Goal: Use online tool/utility: Utilize a website feature to perform a specific function

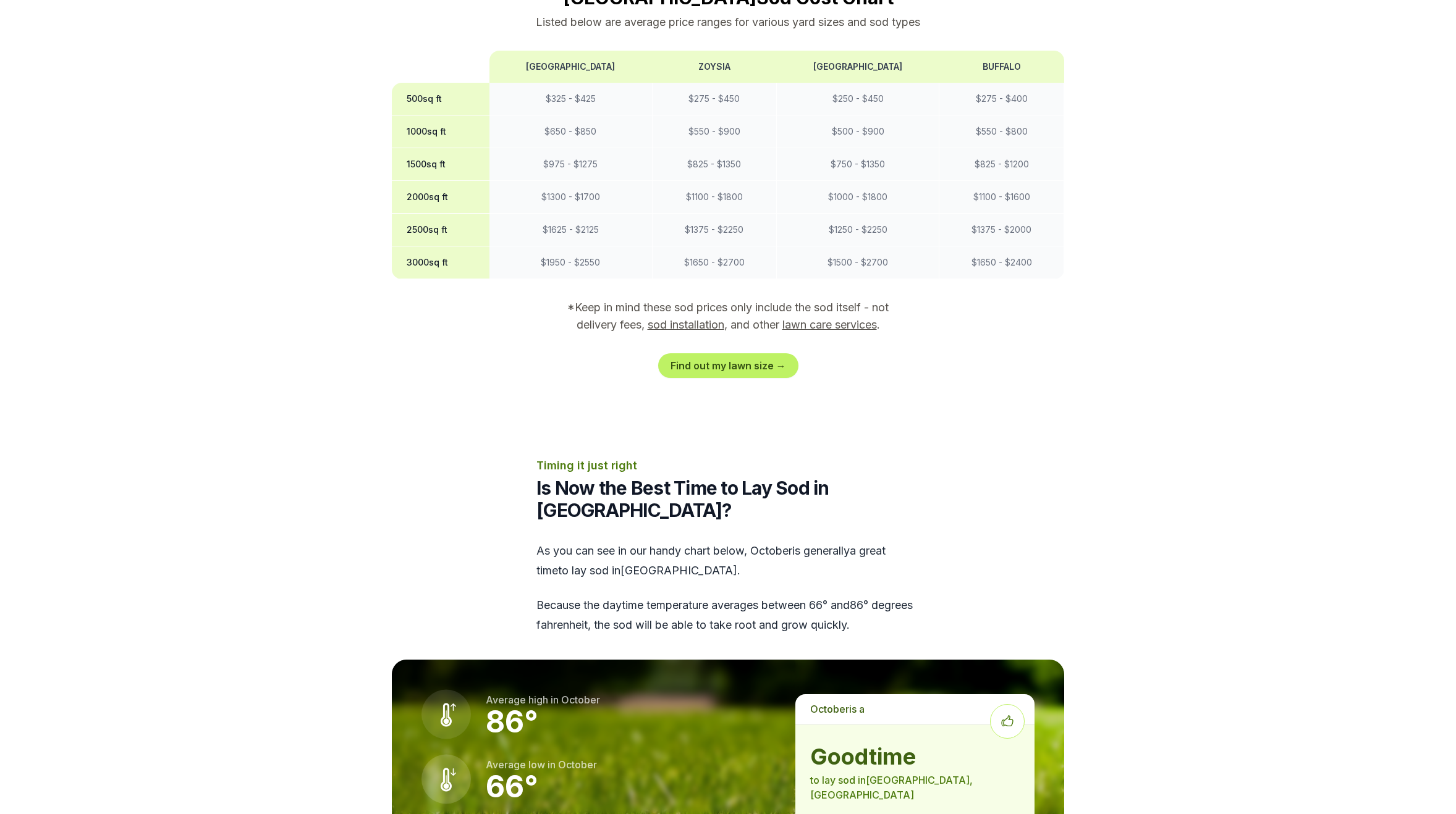
scroll to position [1070, 0]
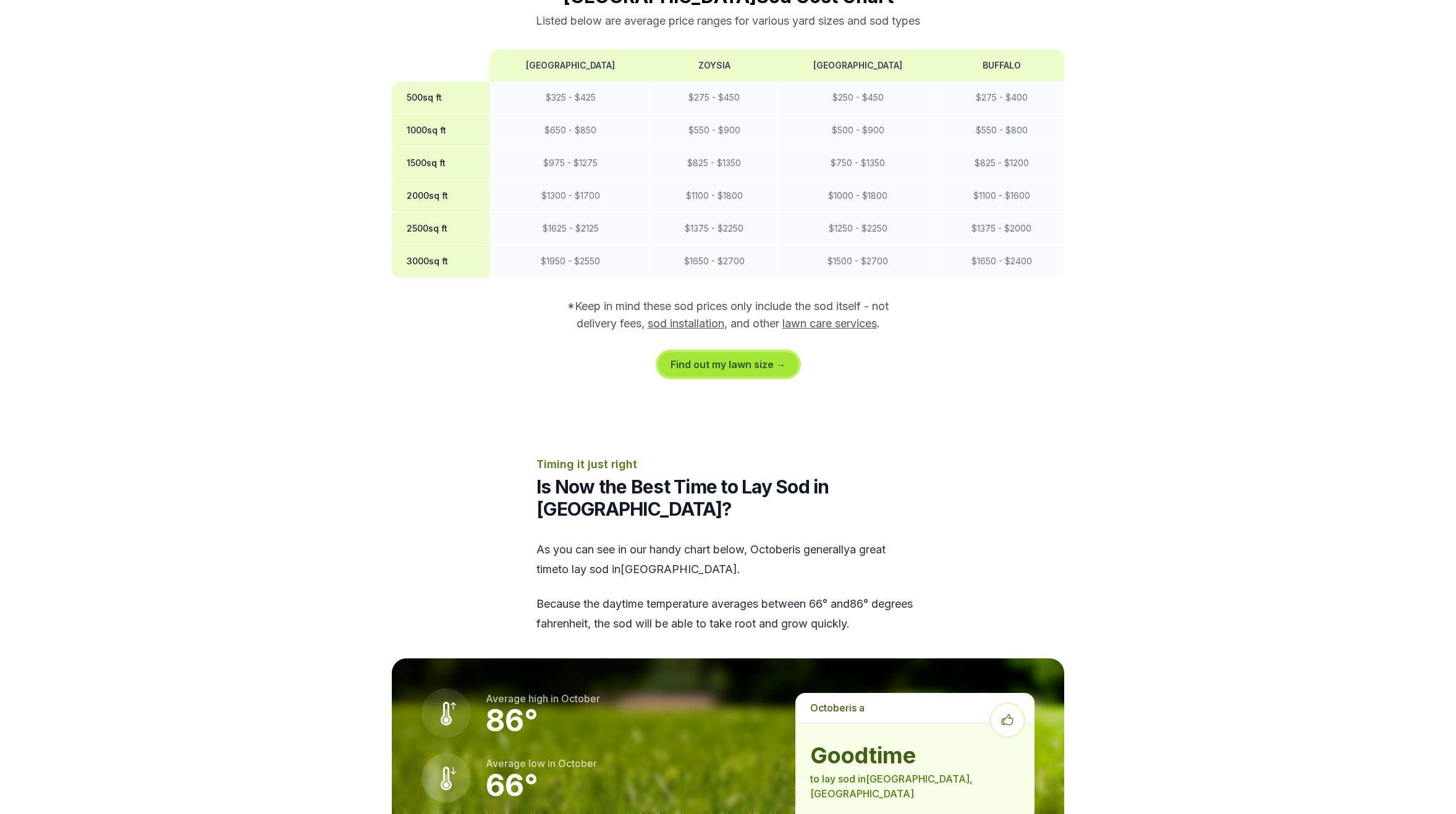
click at [743, 352] on link "Find out my lawn size →" at bounding box center [729, 365] width 141 height 25
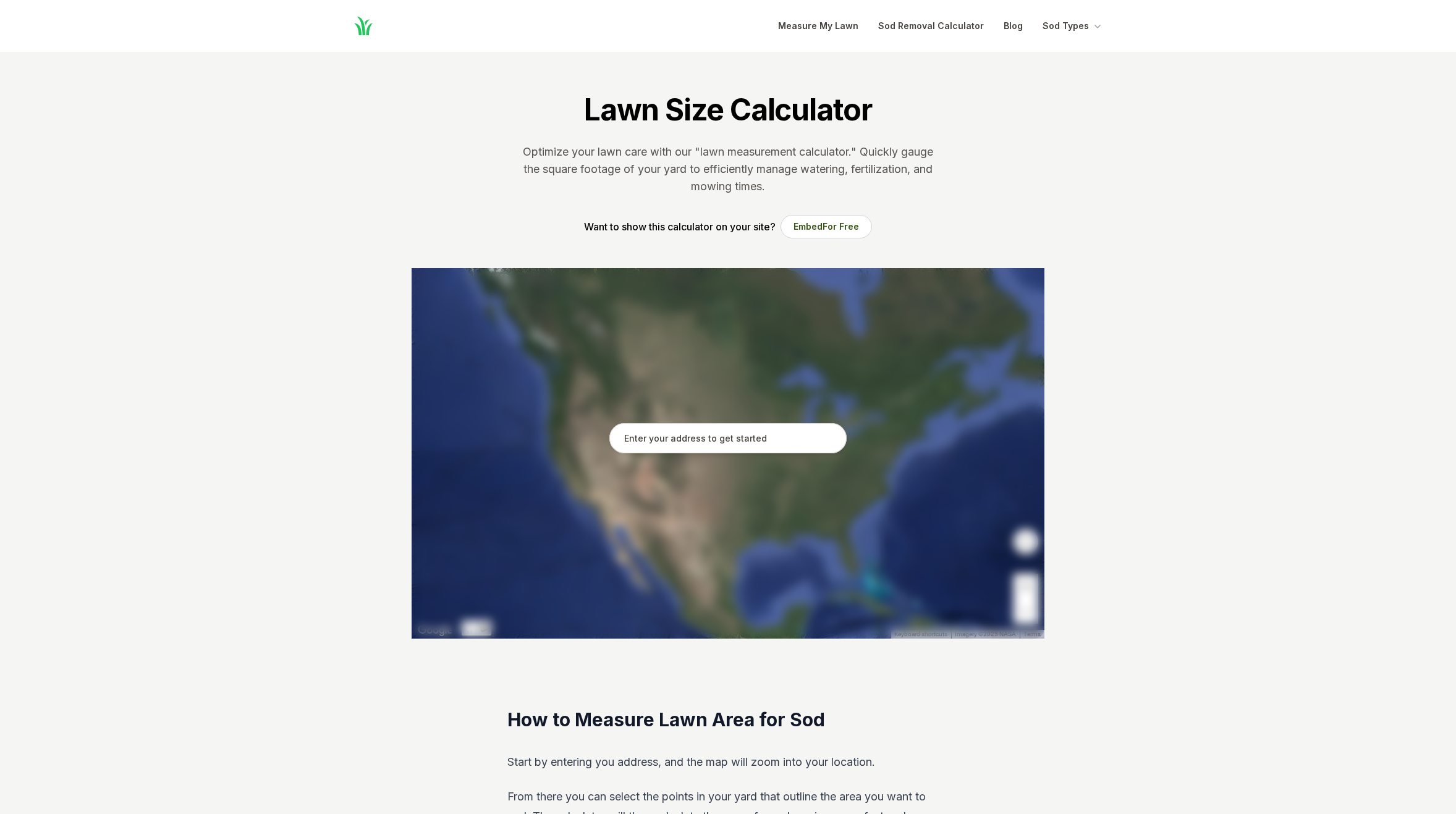
click at [710, 433] on input "text" at bounding box center [728, 439] width 237 height 31
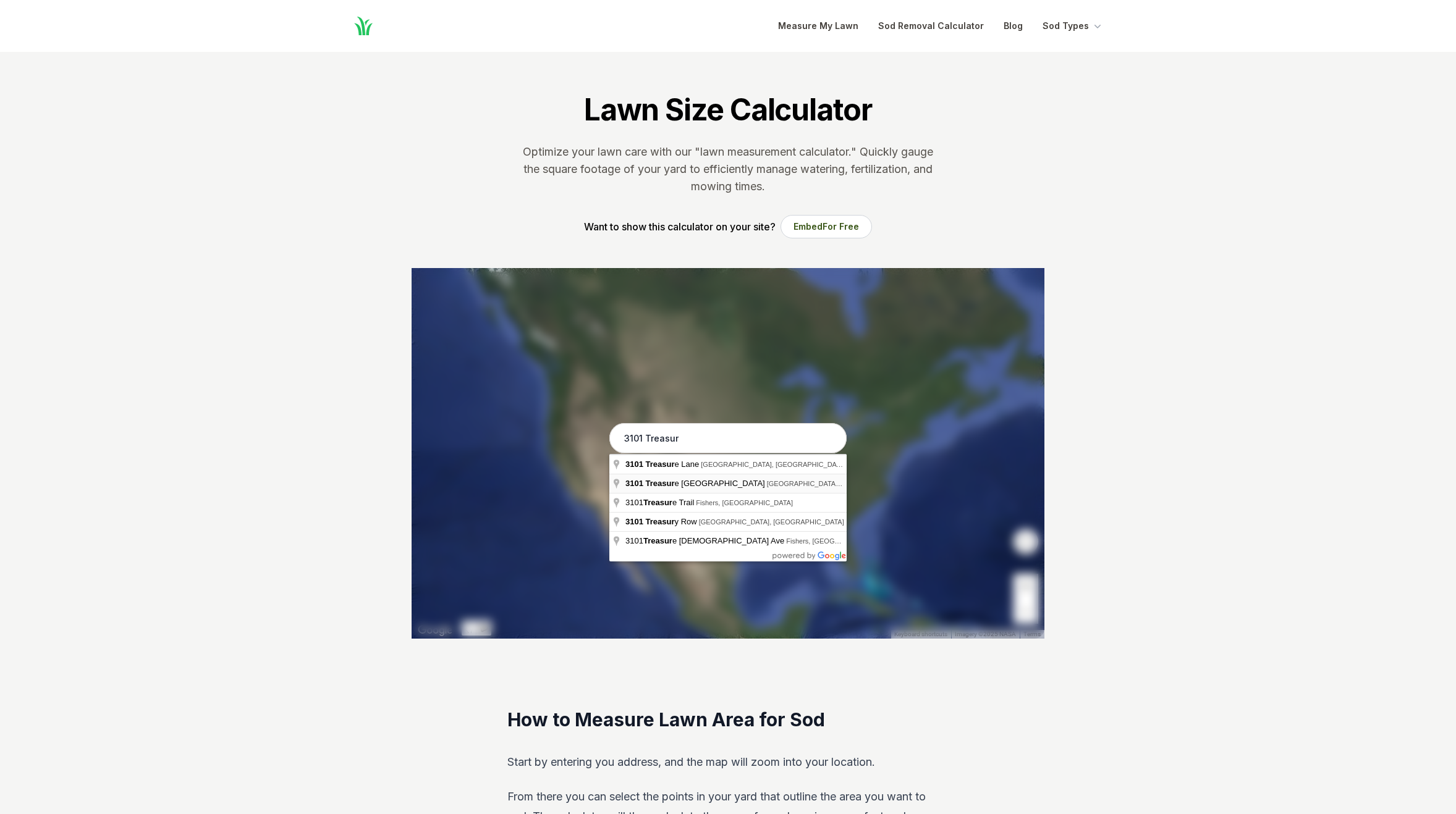
type input "[STREET_ADDRESS]"
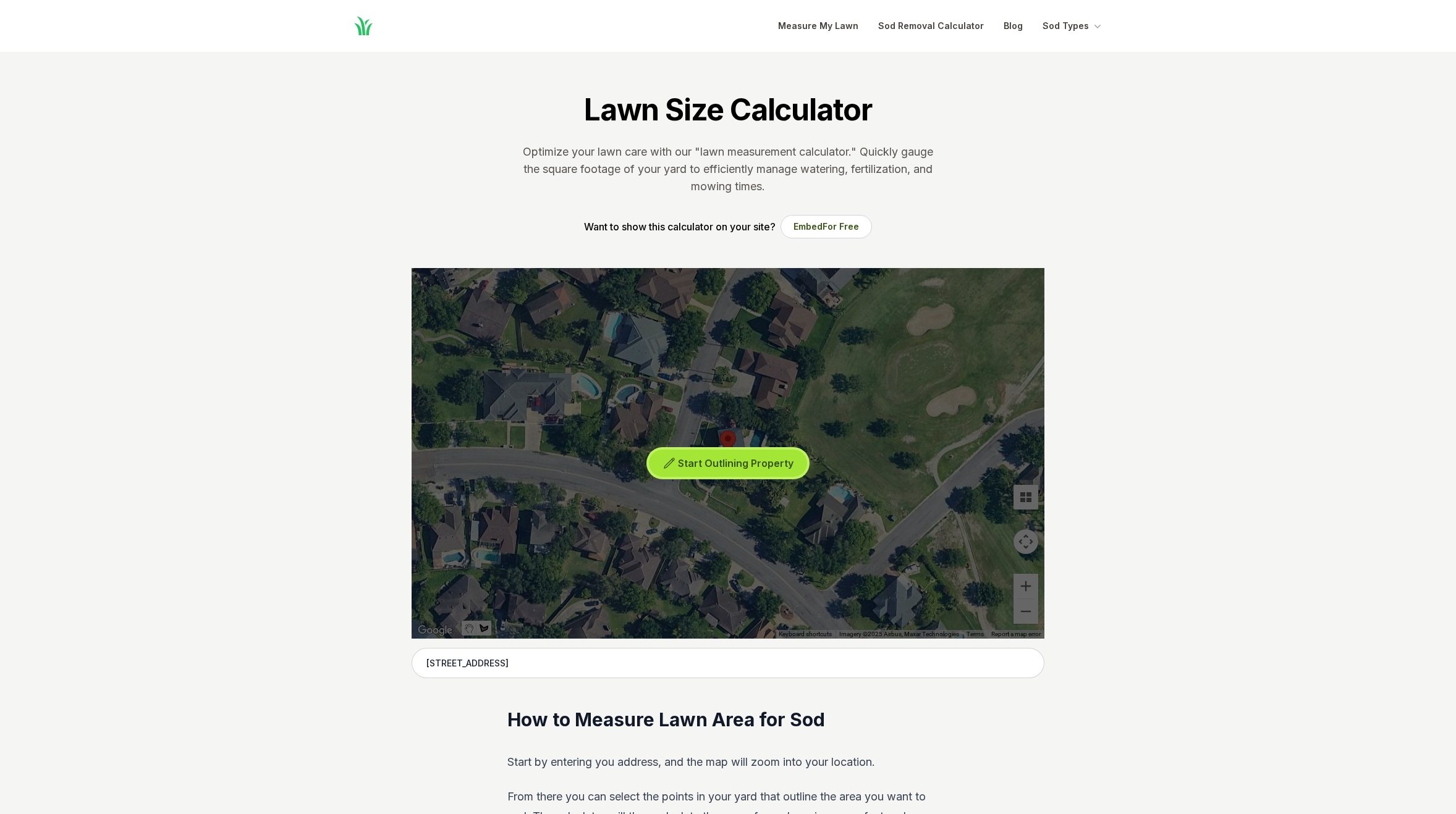
click at [714, 467] on span "Start Outlining Property" at bounding box center [735, 464] width 116 height 12
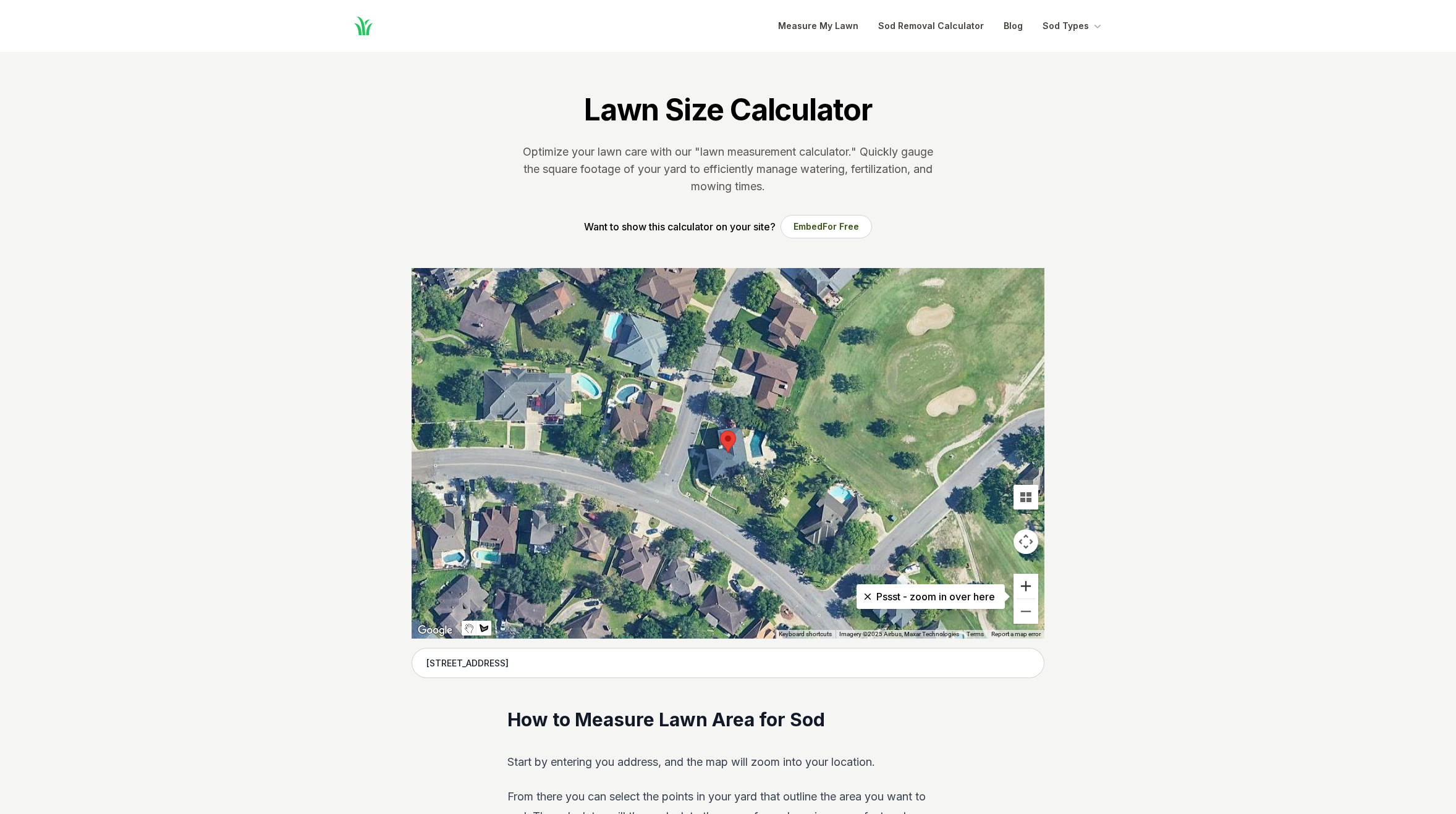
click at [1020, 586] on button "Zoom in" at bounding box center [1026, 586] width 25 height 25
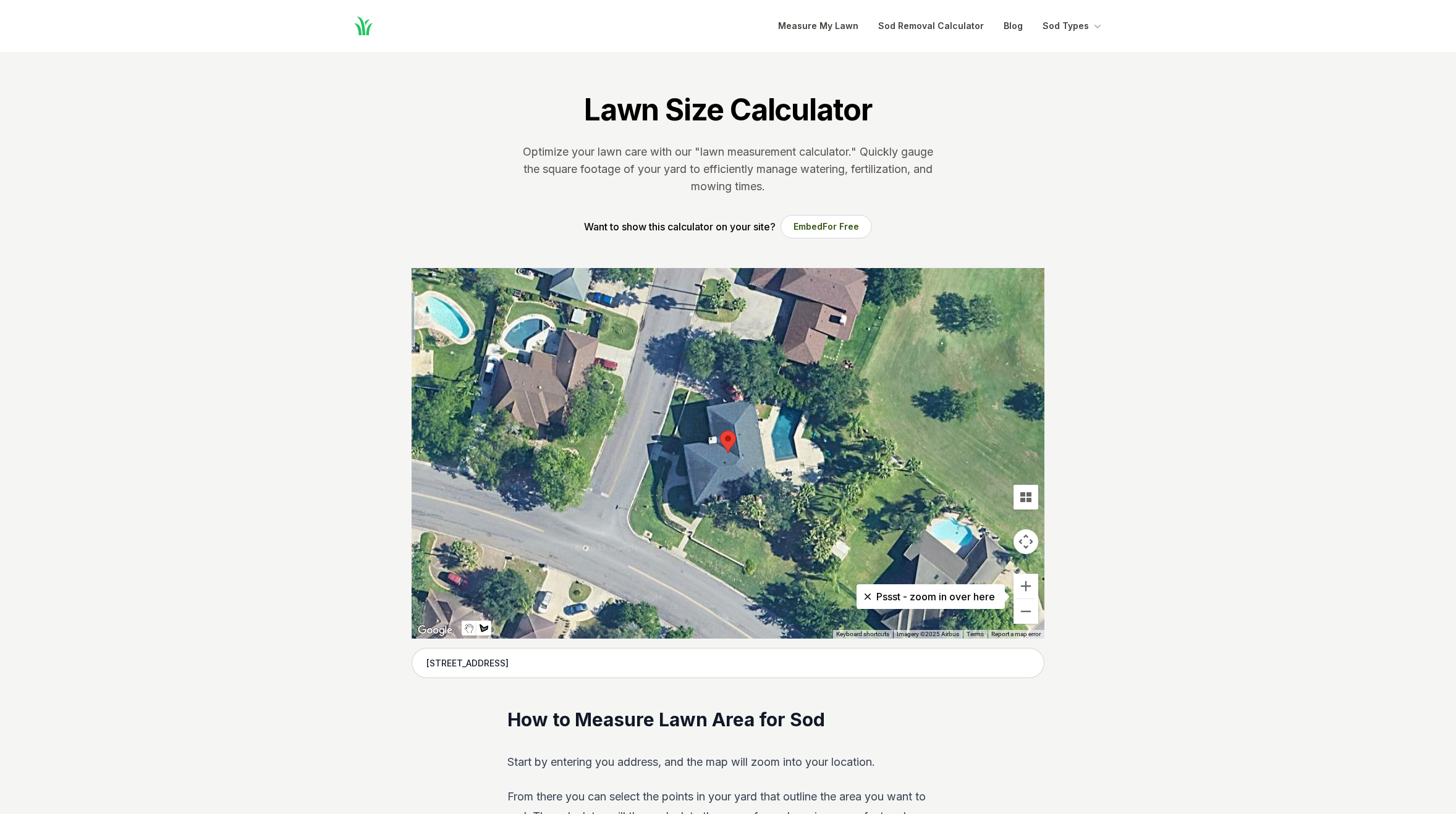
click at [801, 552] on div at bounding box center [728, 453] width 633 height 370
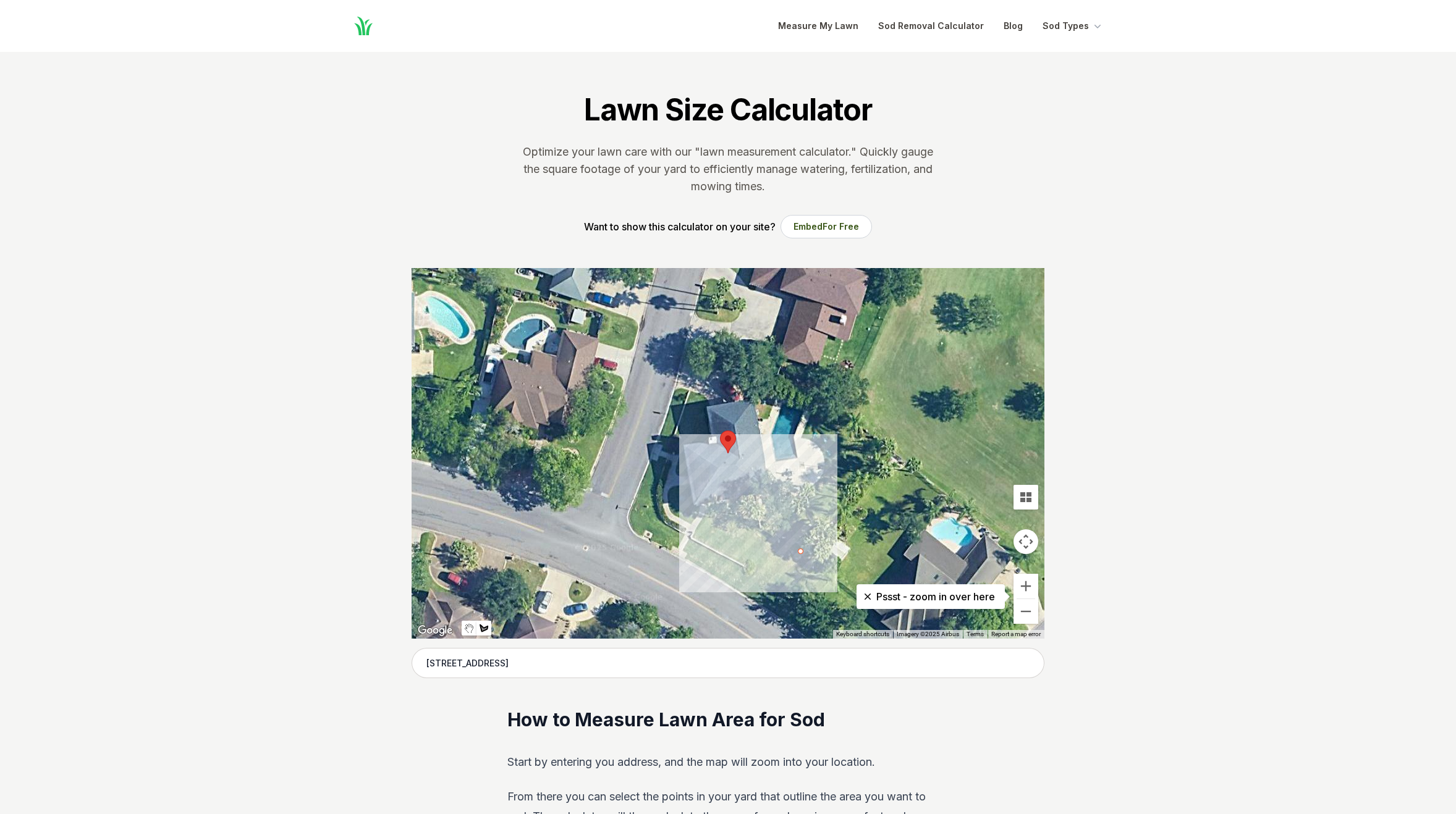
click at [715, 510] on div at bounding box center [728, 453] width 633 height 370
click at [694, 536] on div at bounding box center [728, 453] width 633 height 370
click at [747, 565] on div at bounding box center [728, 453] width 633 height 370
click at [742, 569] on div at bounding box center [728, 453] width 633 height 370
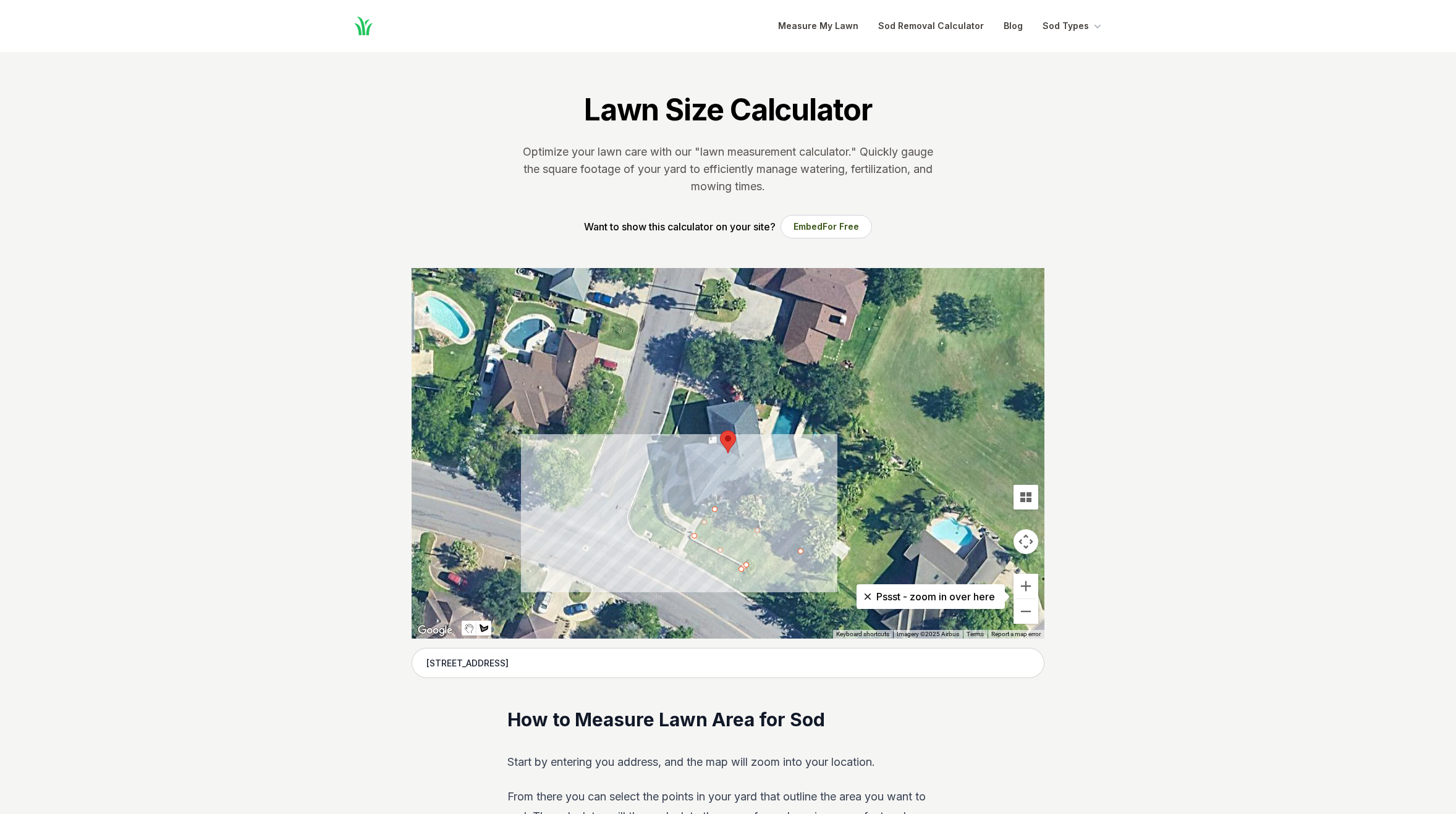
click at [661, 521] on div at bounding box center [728, 453] width 633 height 370
click at [657, 502] on div at bounding box center [728, 453] width 633 height 370
click at [663, 465] on div at bounding box center [728, 453] width 633 height 370
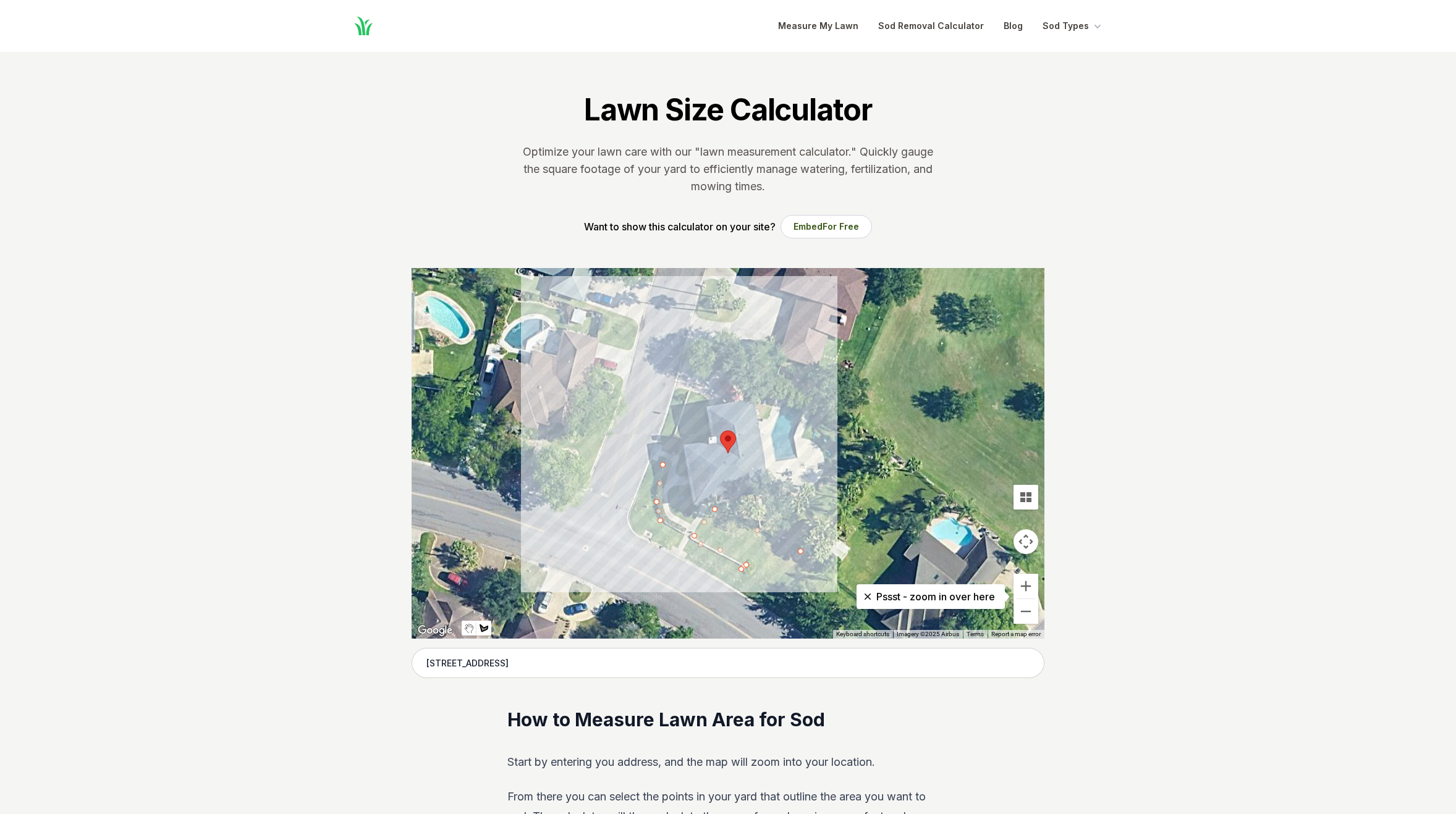
click at [688, 391] on div at bounding box center [728, 453] width 633 height 370
click at [676, 388] on div at bounding box center [728, 453] width 633 height 370
click at [628, 523] on div at bounding box center [728, 453] width 633 height 370
click at [779, 612] on div "Pssst - zoom in over here ← Move left → Move right ↑ Move up ↓ Move down + Zoom…" at bounding box center [728, 453] width 633 height 370
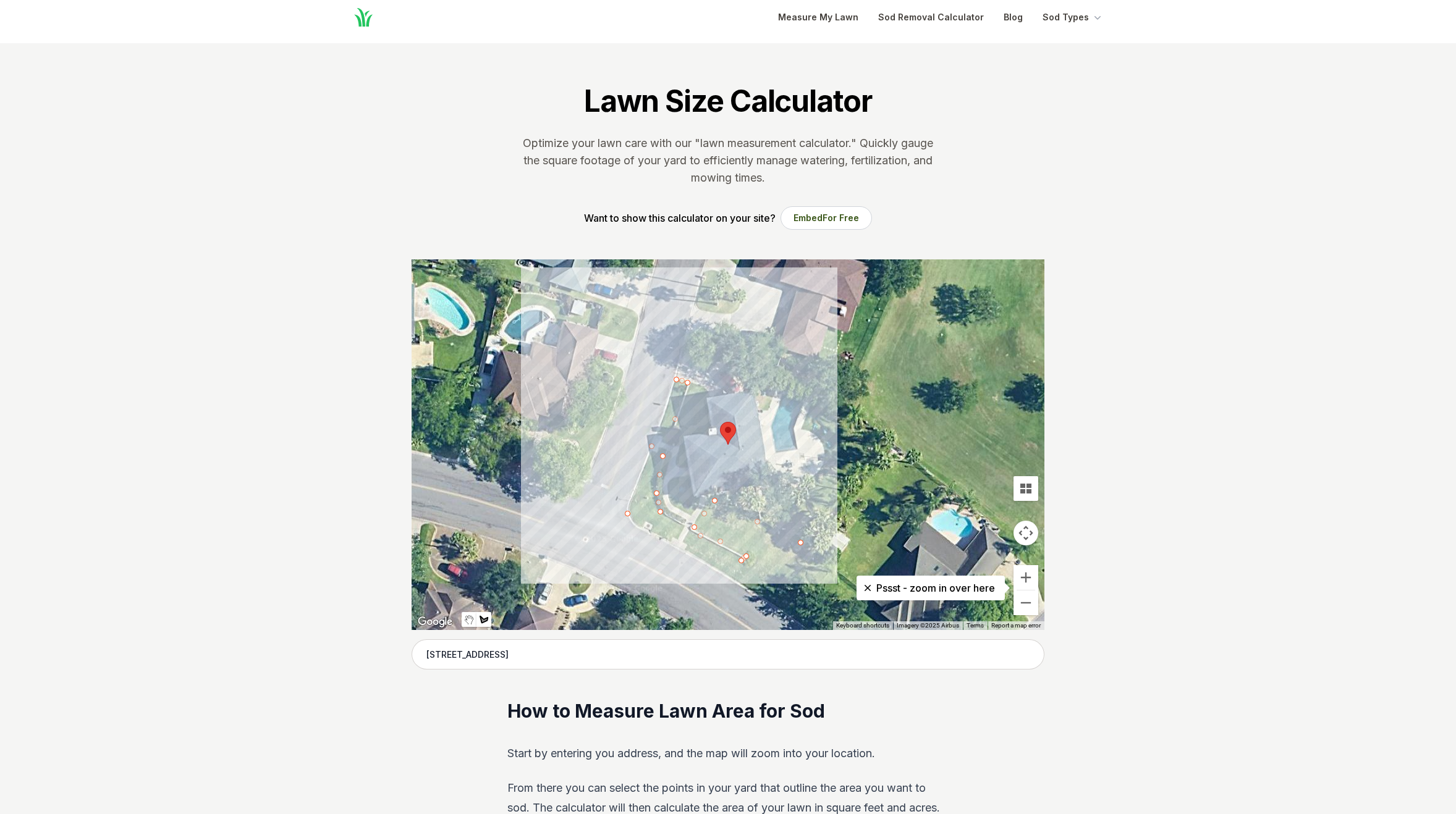
scroll to position [19, 0]
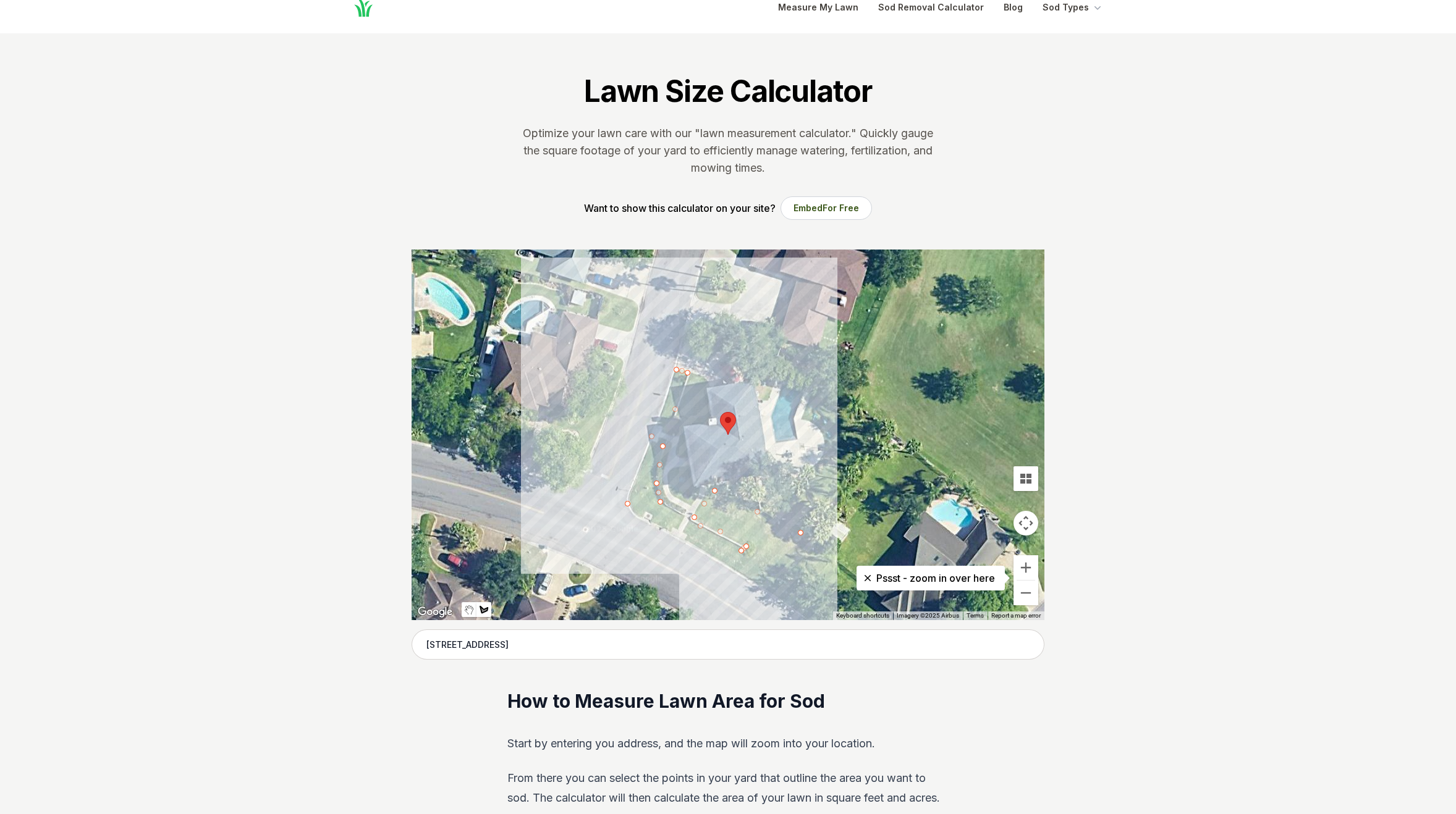
click at [776, 588] on div at bounding box center [728, 435] width 633 height 370
click at [799, 533] on div at bounding box center [728, 435] width 633 height 370
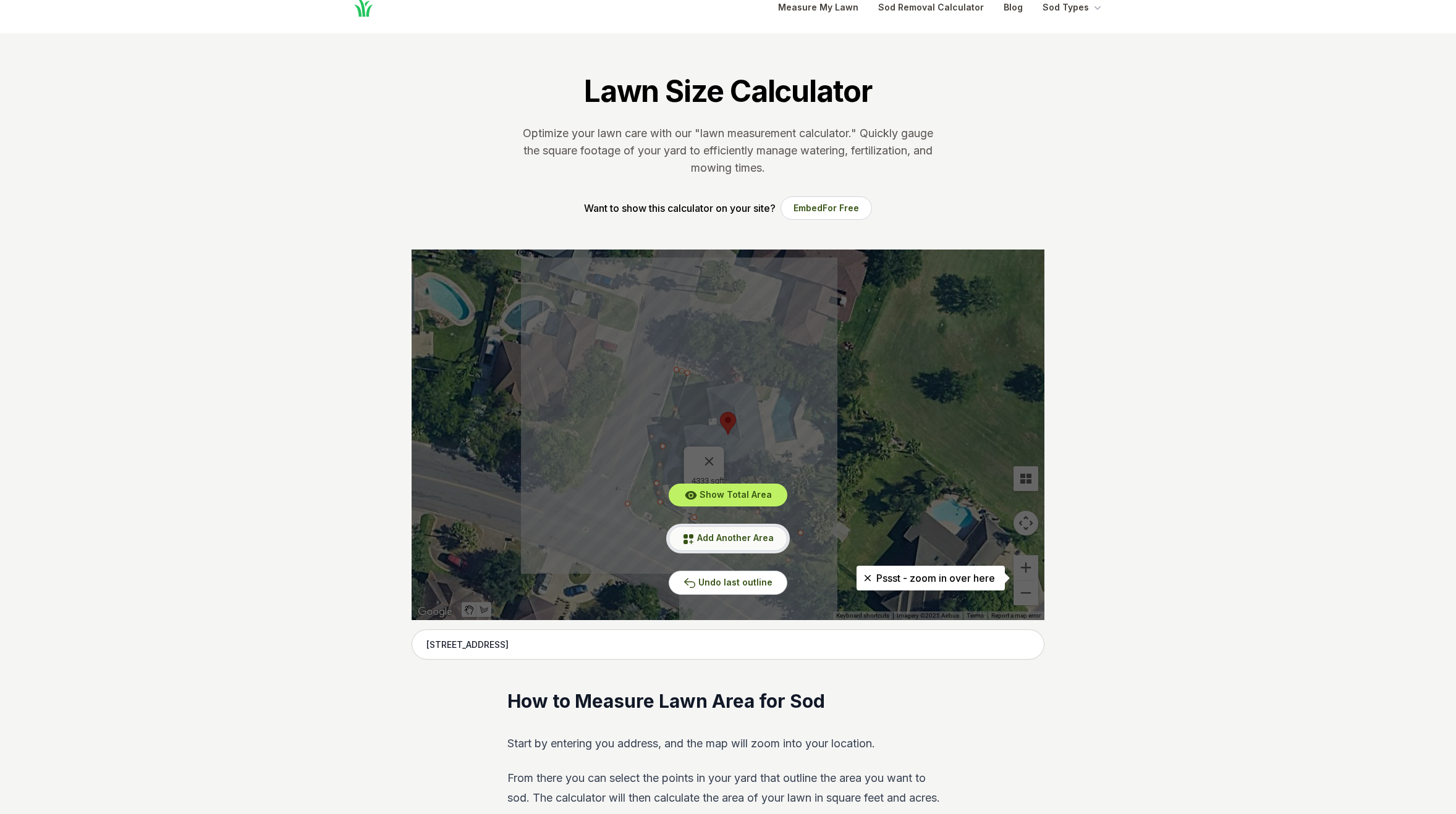
click at [705, 538] on span "Add Another Area" at bounding box center [735, 537] width 76 height 11
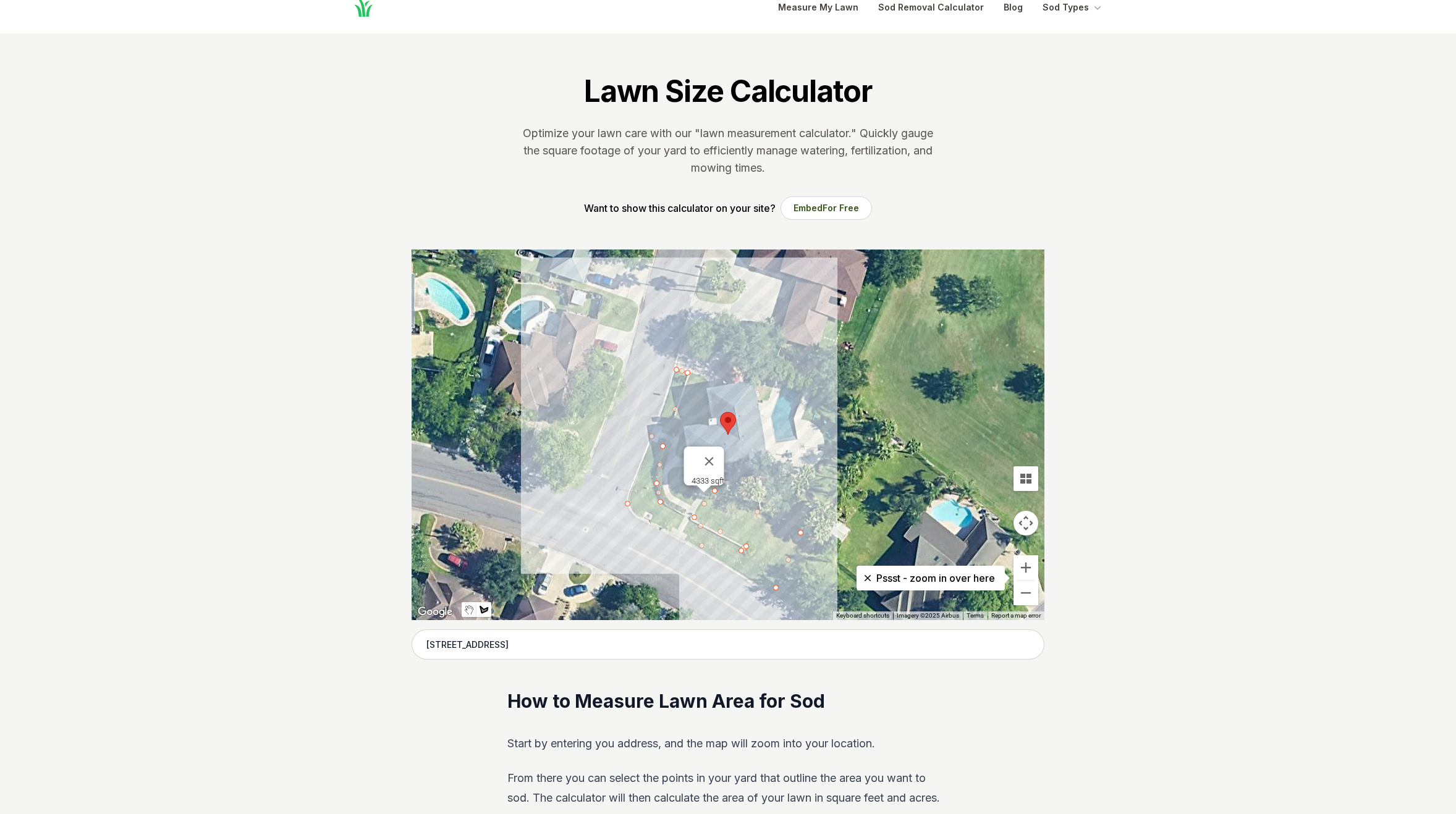
drag, startPoint x: 814, startPoint y: 396, endPoint x: 810, endPoint y: 403, distance: 8.1
click at [814, 396] on div at bounding box center [728, 435] width 633 height 370
click at [803, 417] on div at bounding box center [728, 435] width 633 height 370
click at [826, 440] on div at bounding box center [728, 435] width 633 height 370
click at [818, 464] on div at bounding box center [728, 435] width 633 height 370
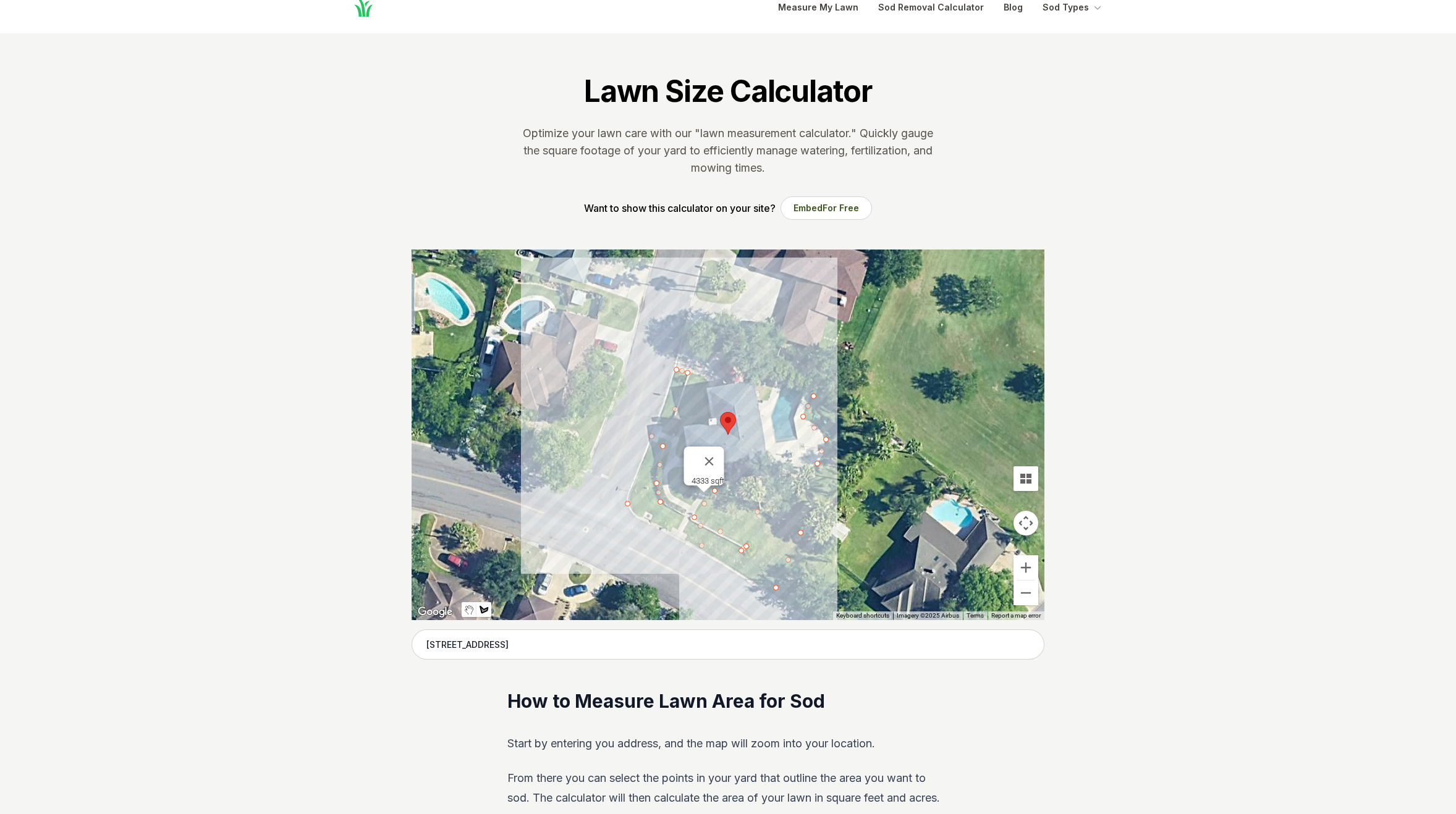
click at [780, 511] on div at bounding box center [728, 435] width 633 height 370
click at [811, 527] on div at bounding box center [728, 435] width 633 height 370
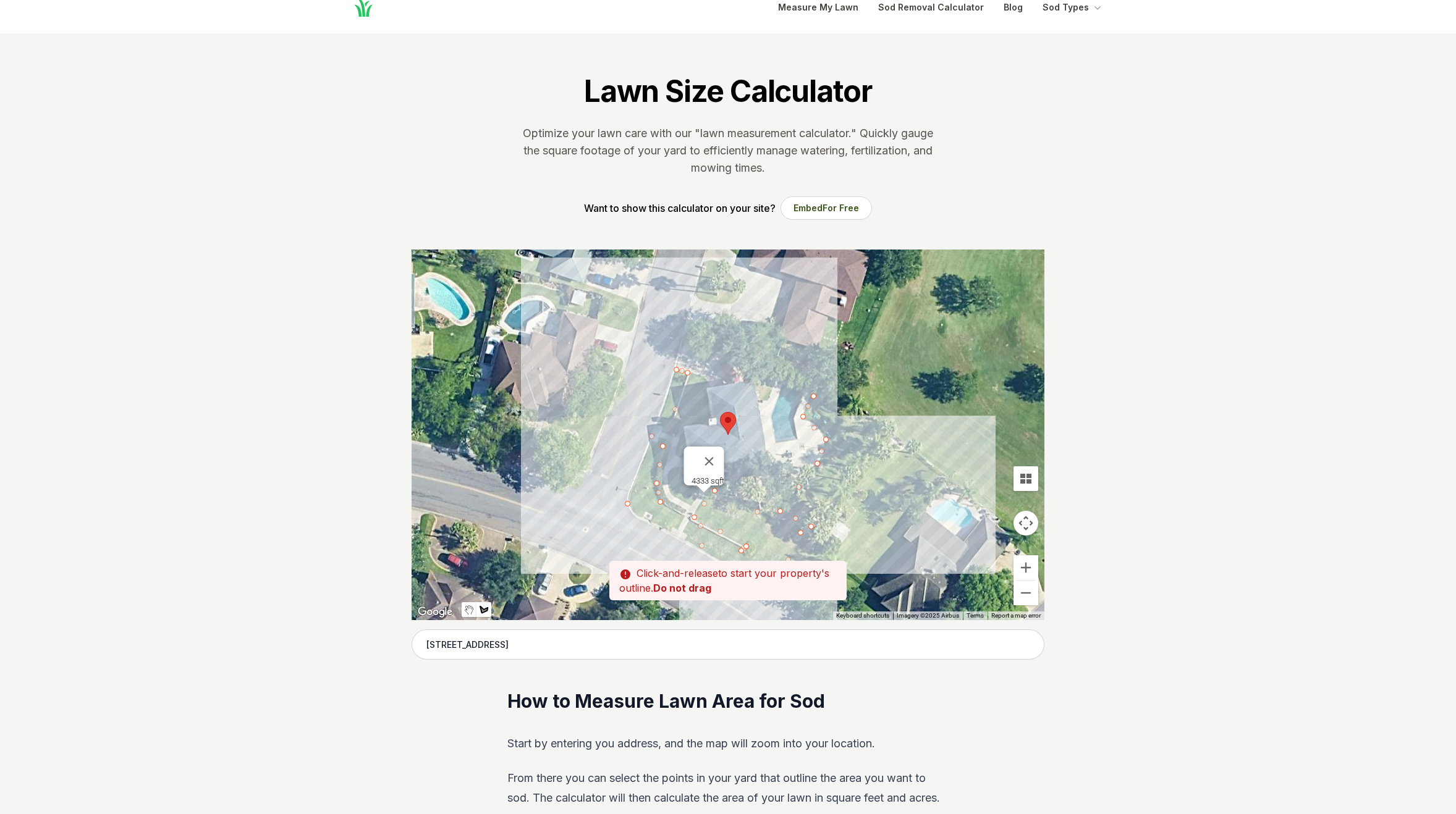
click at [867, 432] on div at bounding box center [728, 435] width 633 height 370
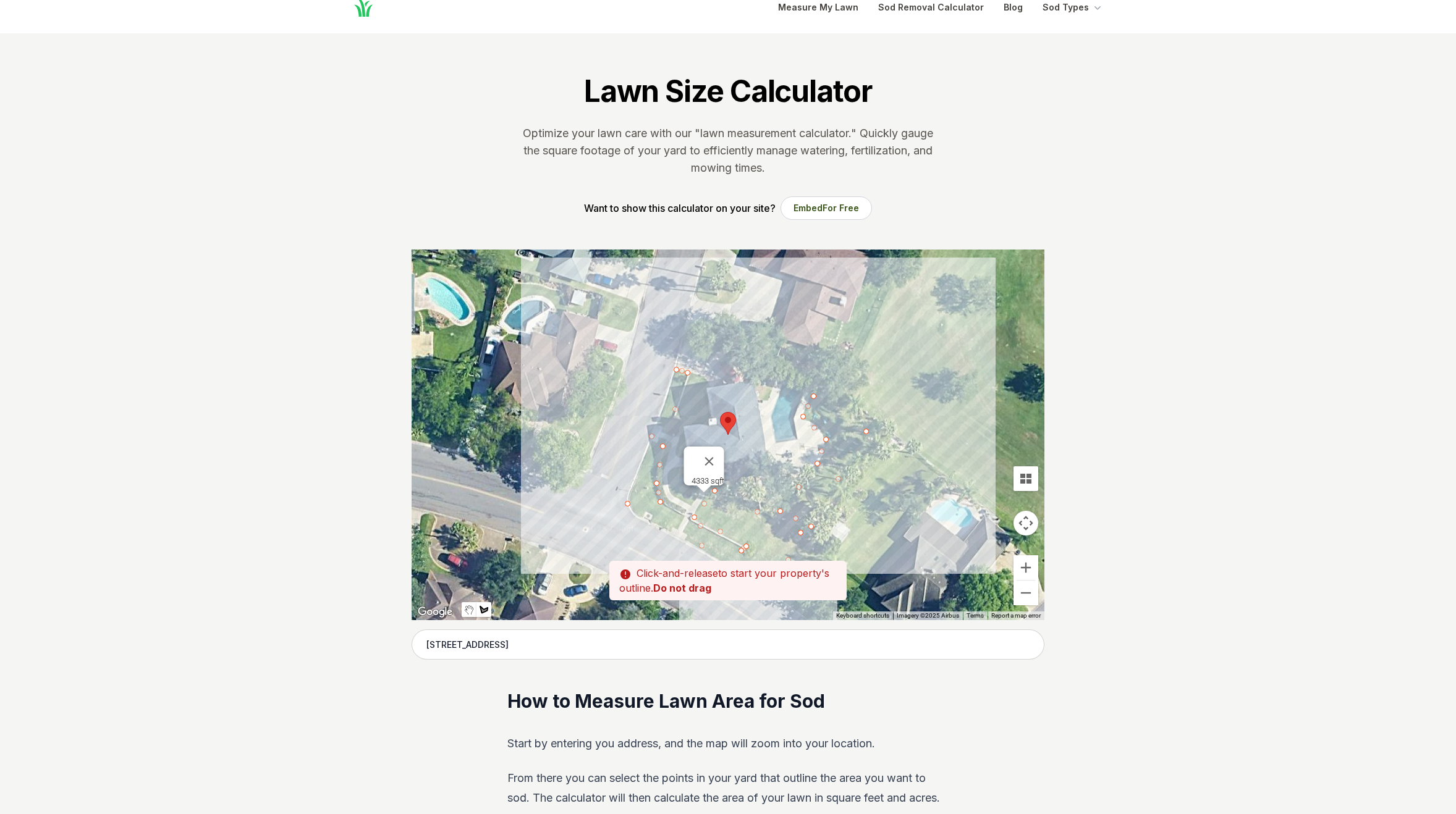
click at [816, 395] on div at bounding box center [728, 435] width 633 height 370
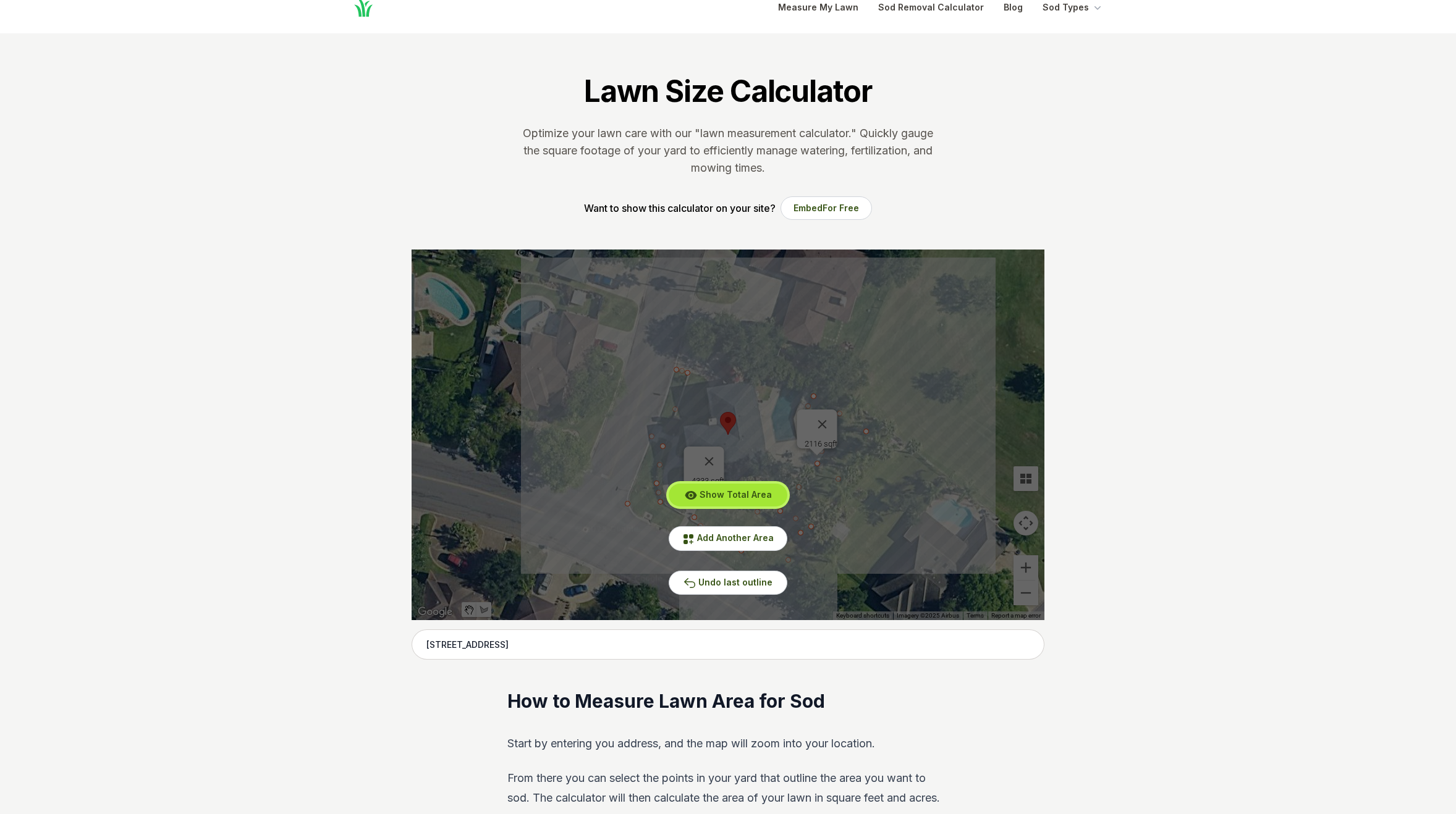
click at [740, 497] on span "Show Total Area" at bounding box center [735, 494] width 72 height 11
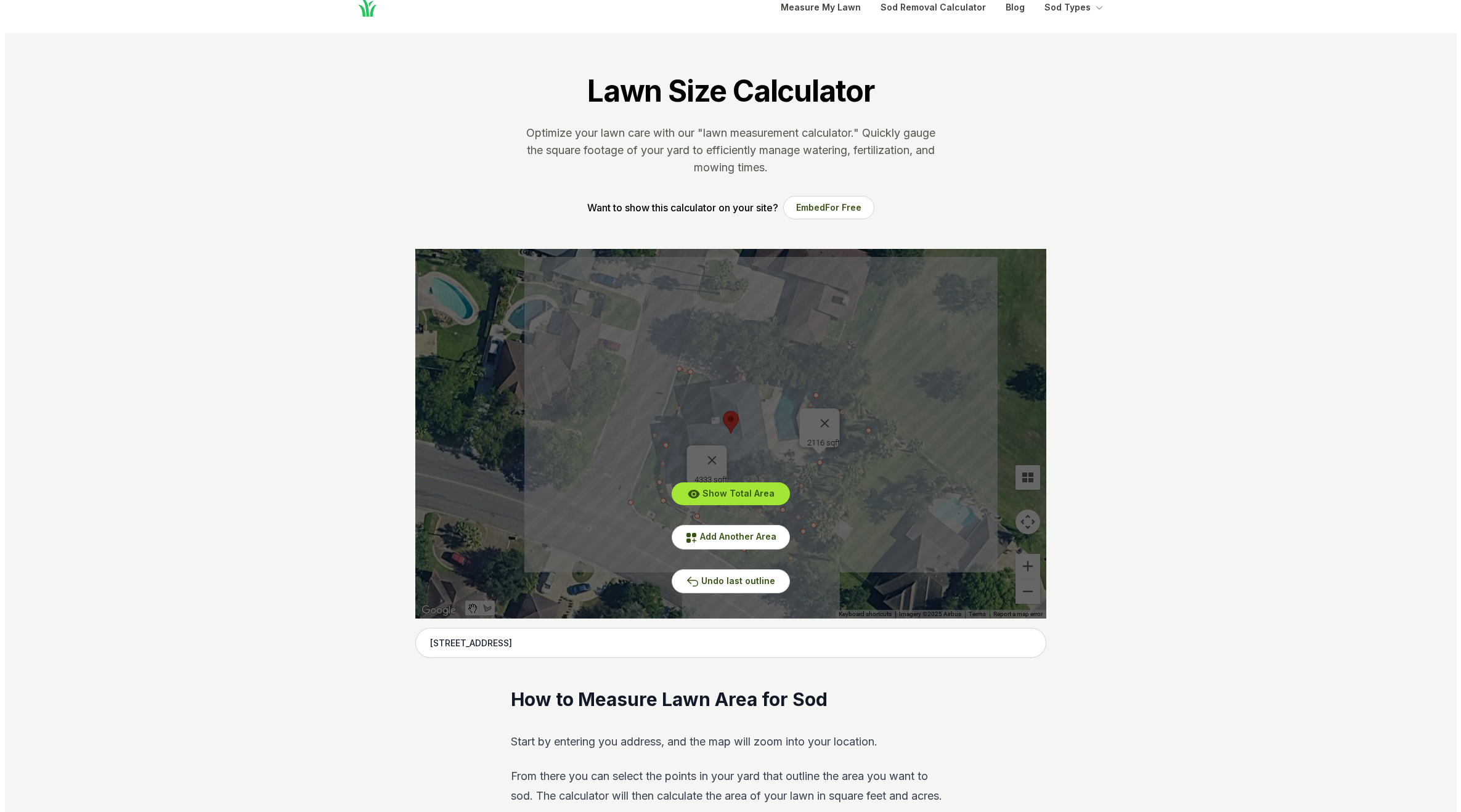
scroll to position [0, 0]
